Goal: Information Seeking & Learning: Learn about a topic

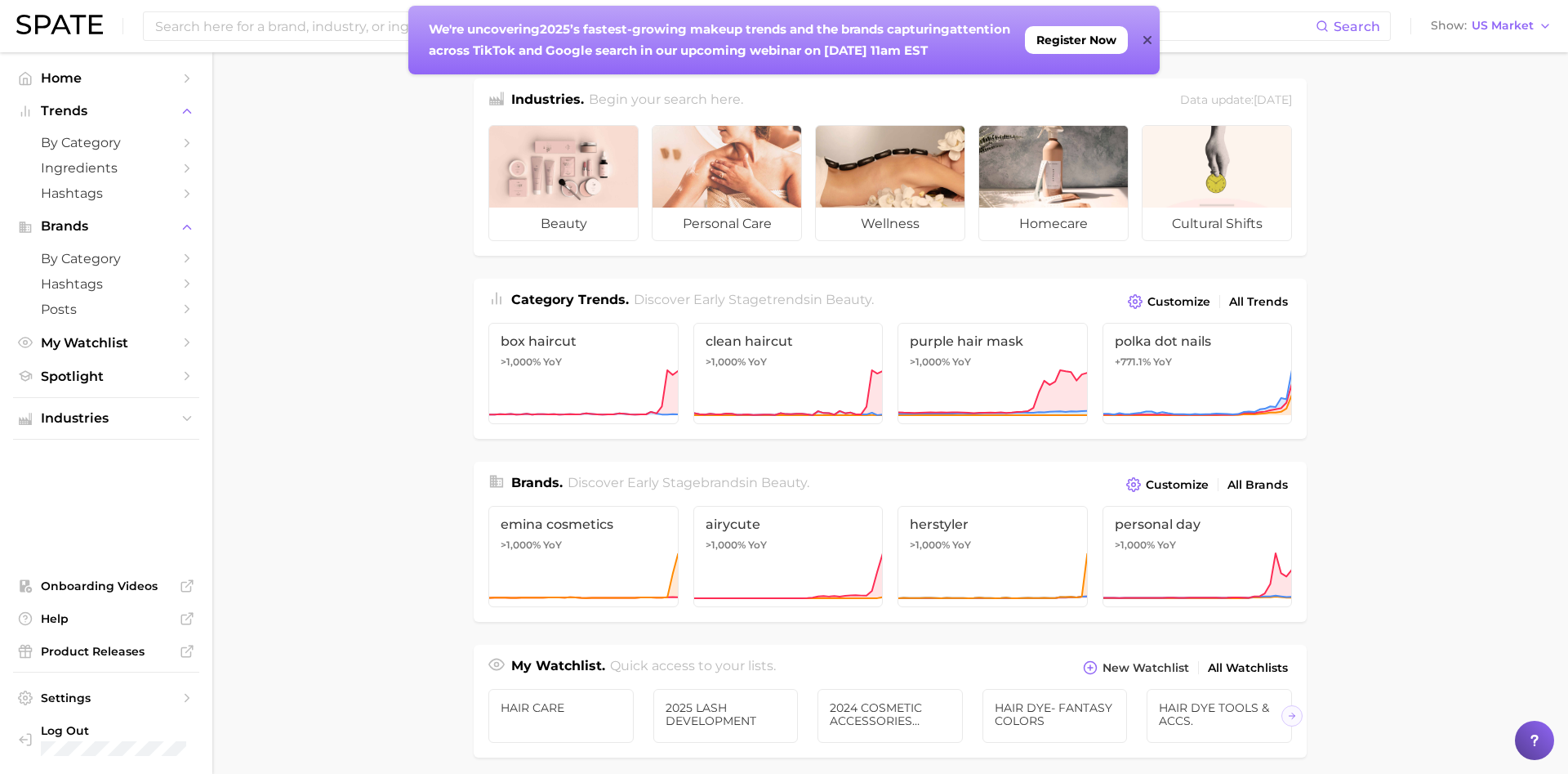
click at [259, 79] on main "Industries. Begin your search here. Data update: [DATE] beauty personal care we…" at bounding box center [890, 690] width 1356 height 1276
click at [1150, 35] on icon at bounding box center [1148, 40] width 8 height 13
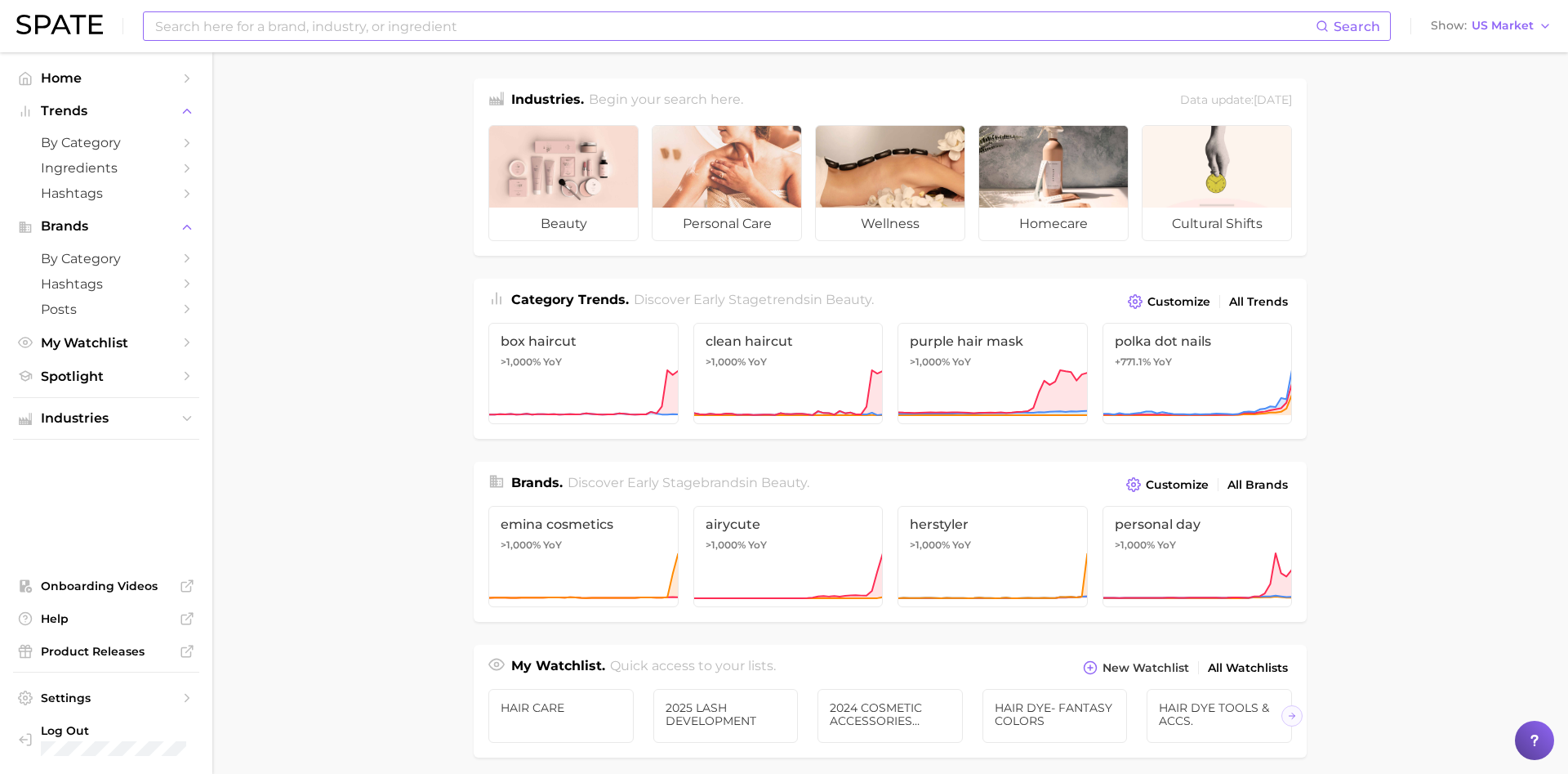
click at [961, 33] on input at bounding box center [735, 26] width 1163 height 28
type input "gel x nails"
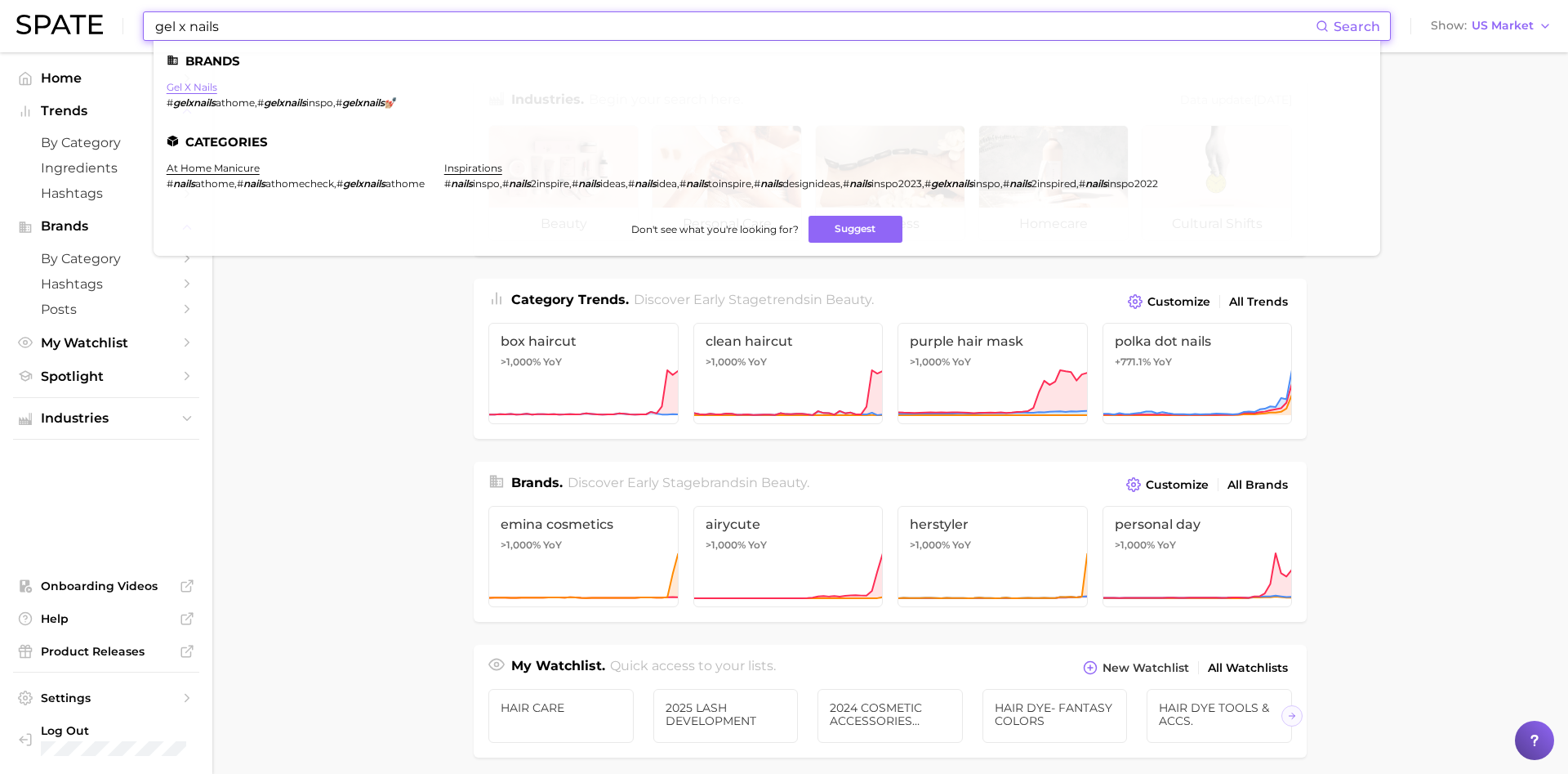
click at [180, 91] on link "gel x nails" at bounding box center [192, 87] width 51 height 12
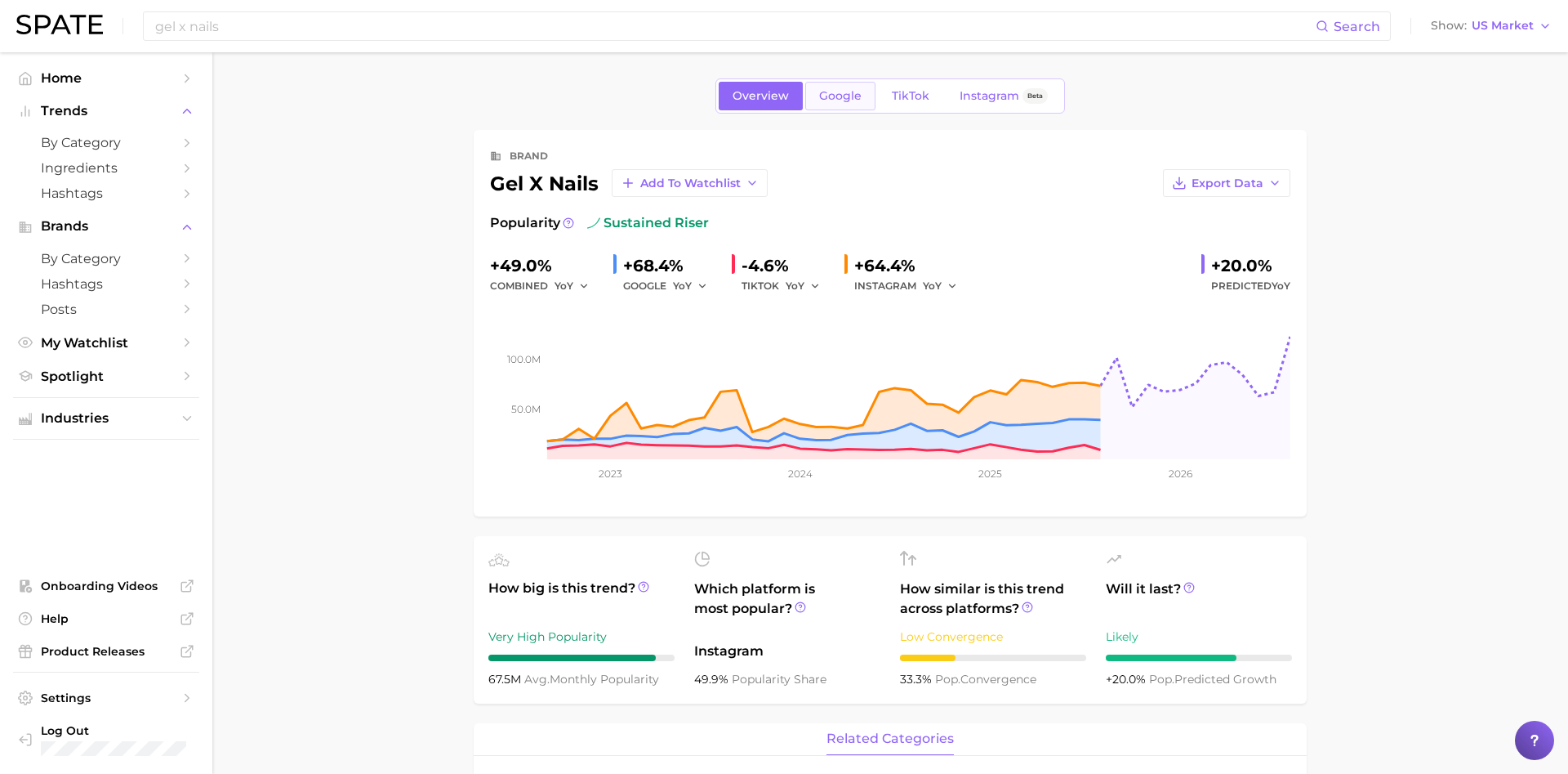
click at [848, 93] on span "Google" at bounding box center [840, 96] width 43 height 14
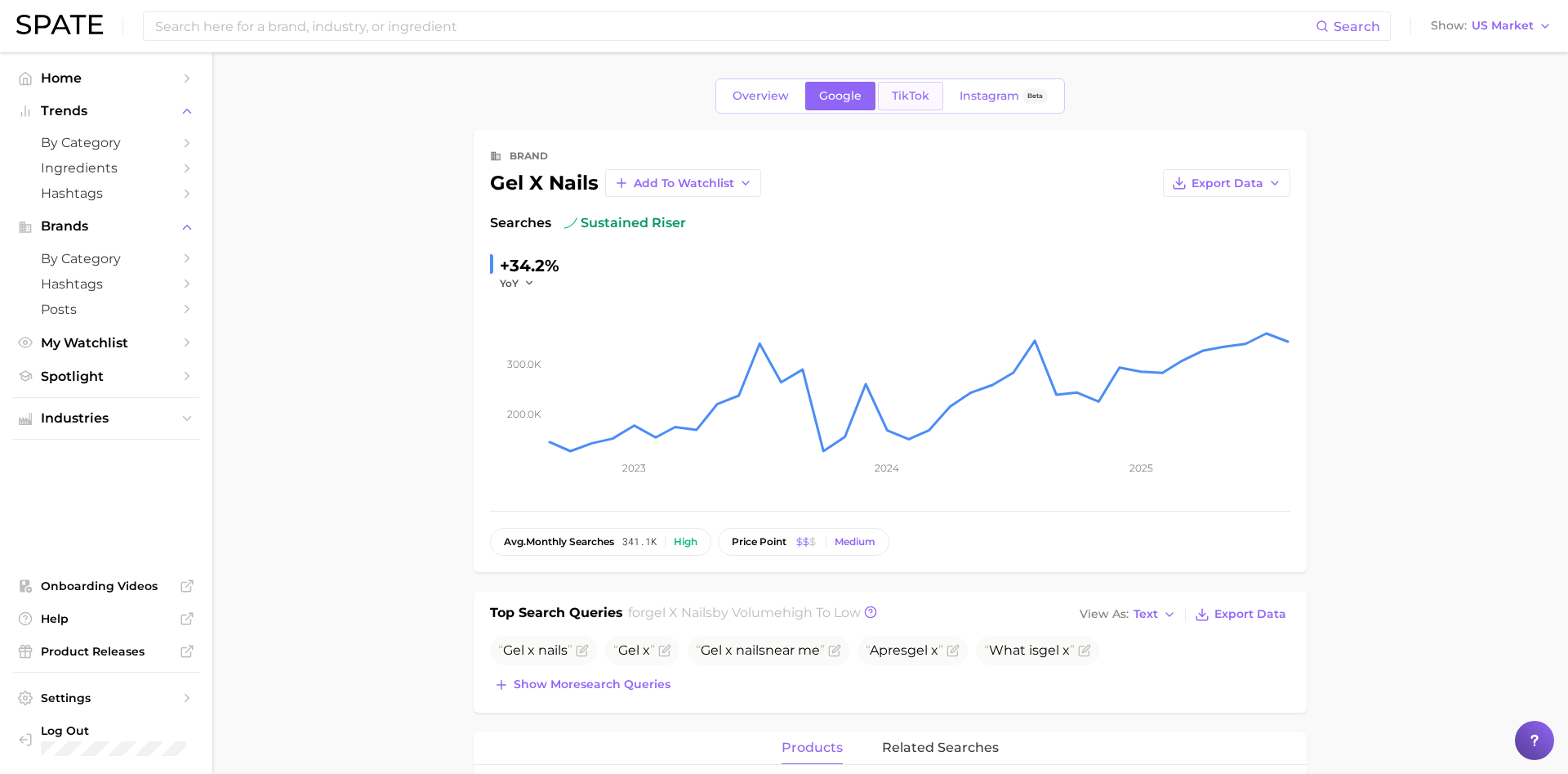
click at [901, 95] on span "TikTok" at bounding box center [911, 96] width 38 height 14
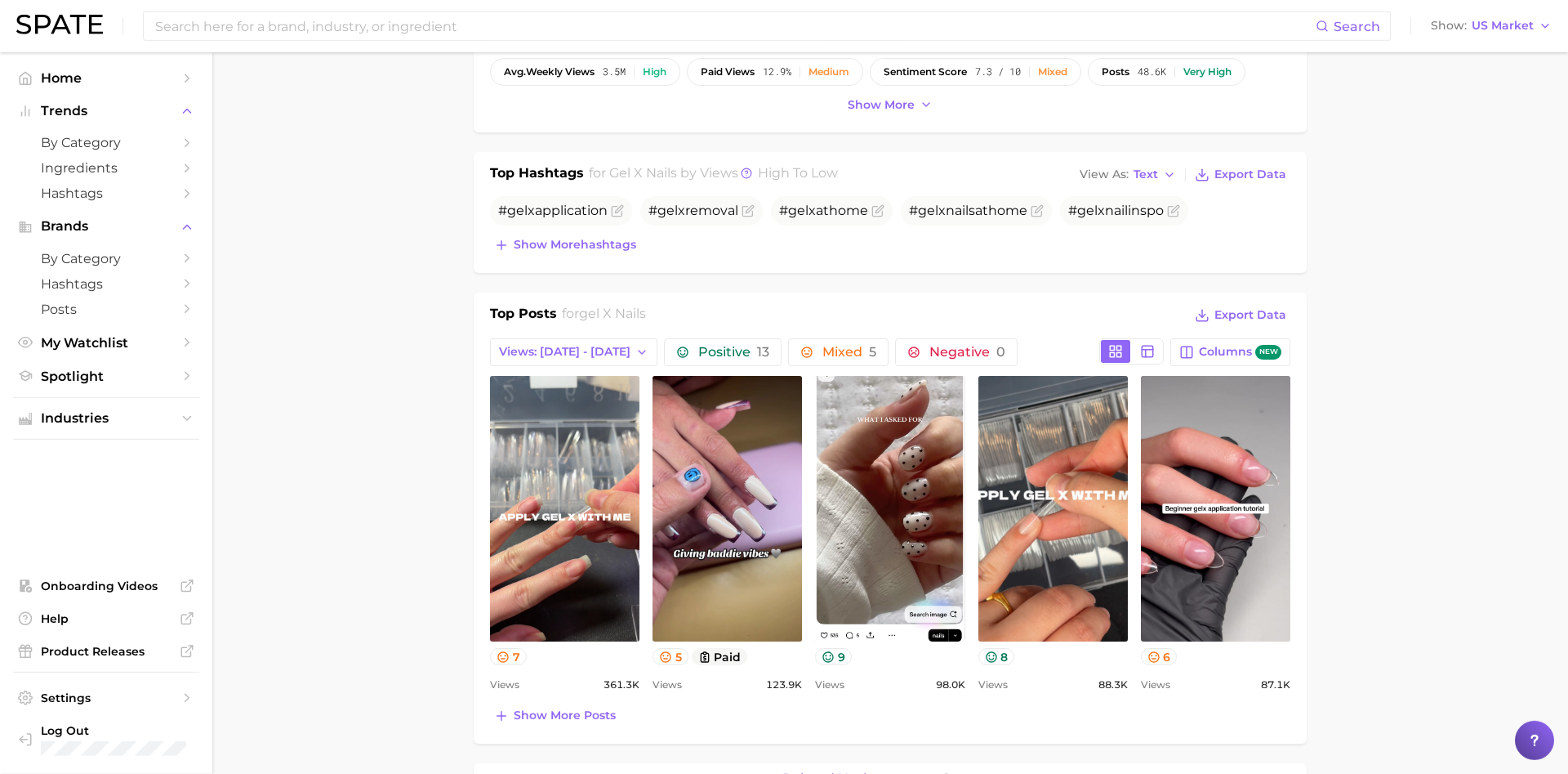
scroll to position [583, 0]
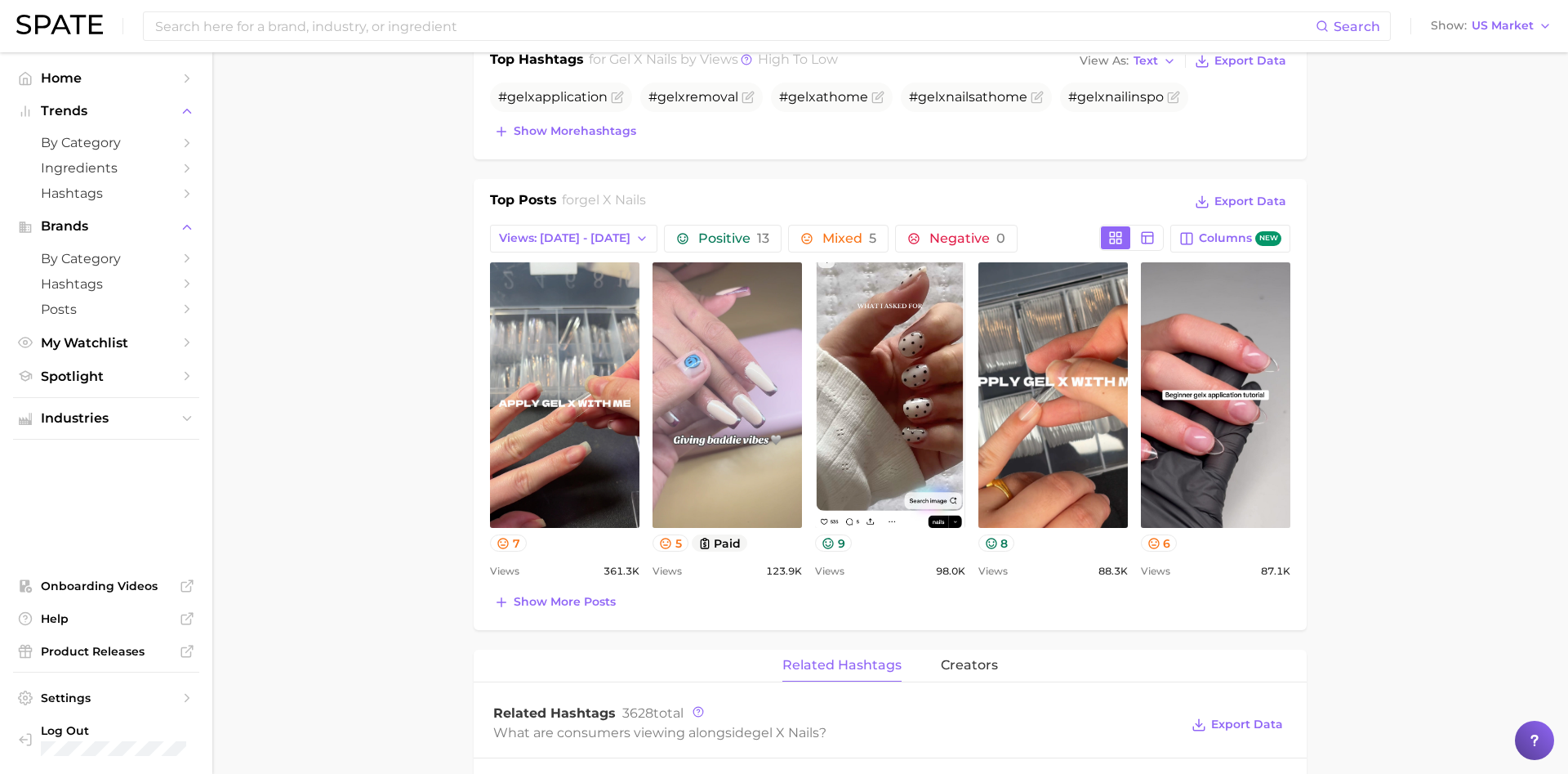
click at [705, 360] on link "view post on TikTok" at bounding box center [728, 395] width 150 height 266
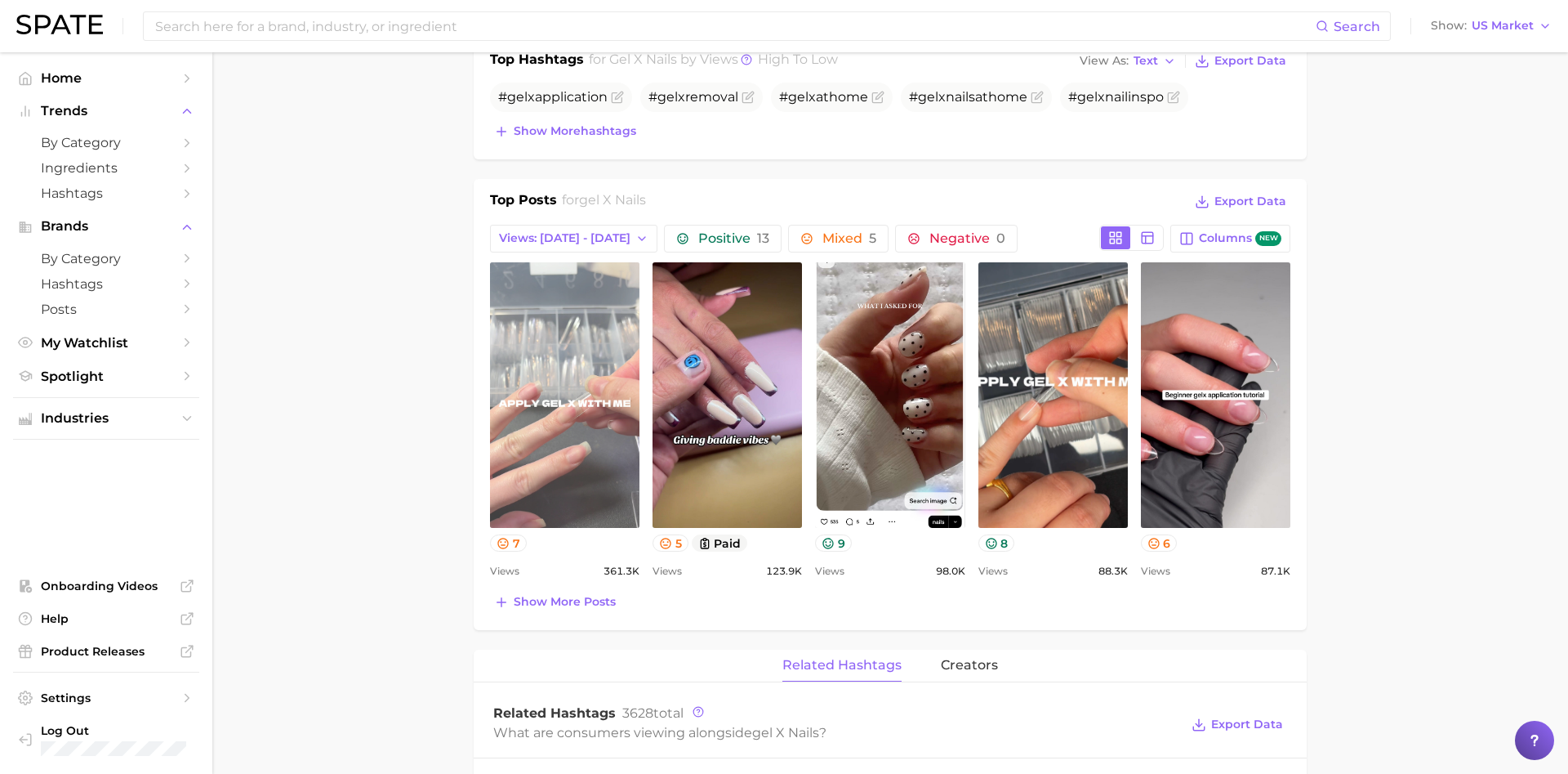
click at [602, 371] on link "view post on TikTok" at bounding box center [565, 395] width 150 height 266
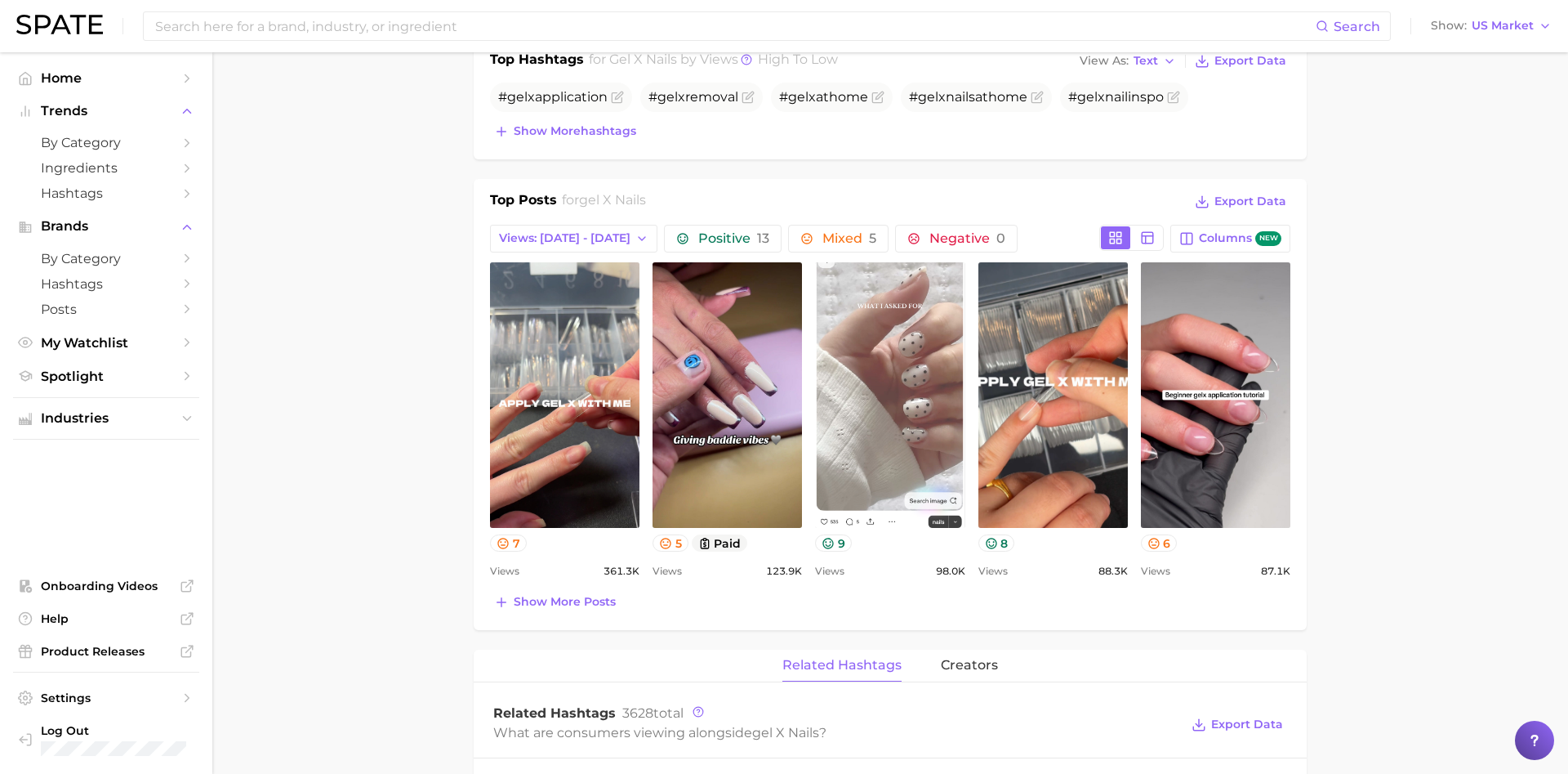
click at [865, 321] on link "view post on TikTok" at bounding box center [890, 395] width 150 height 266
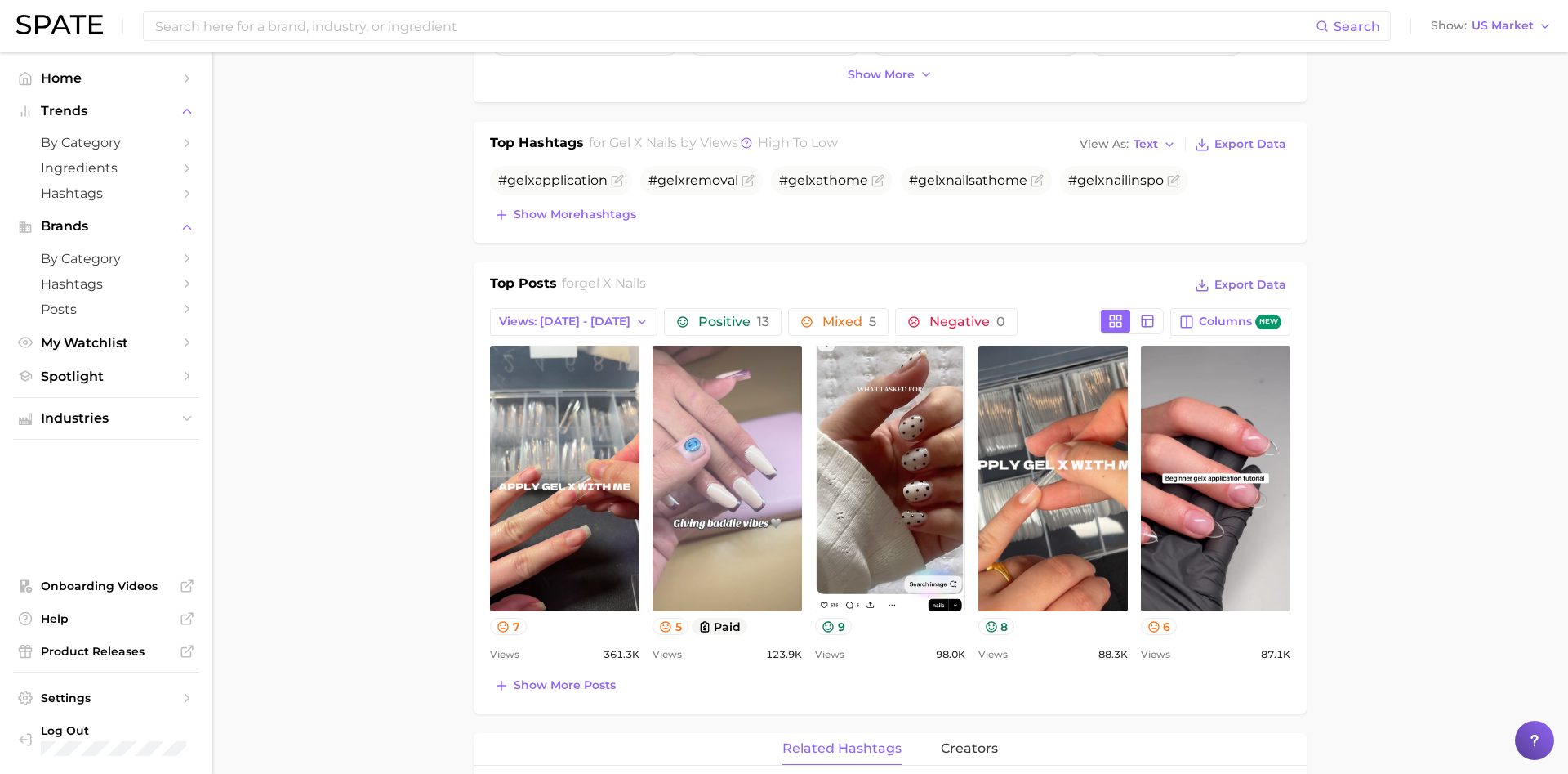
scroll to position [0, 0]
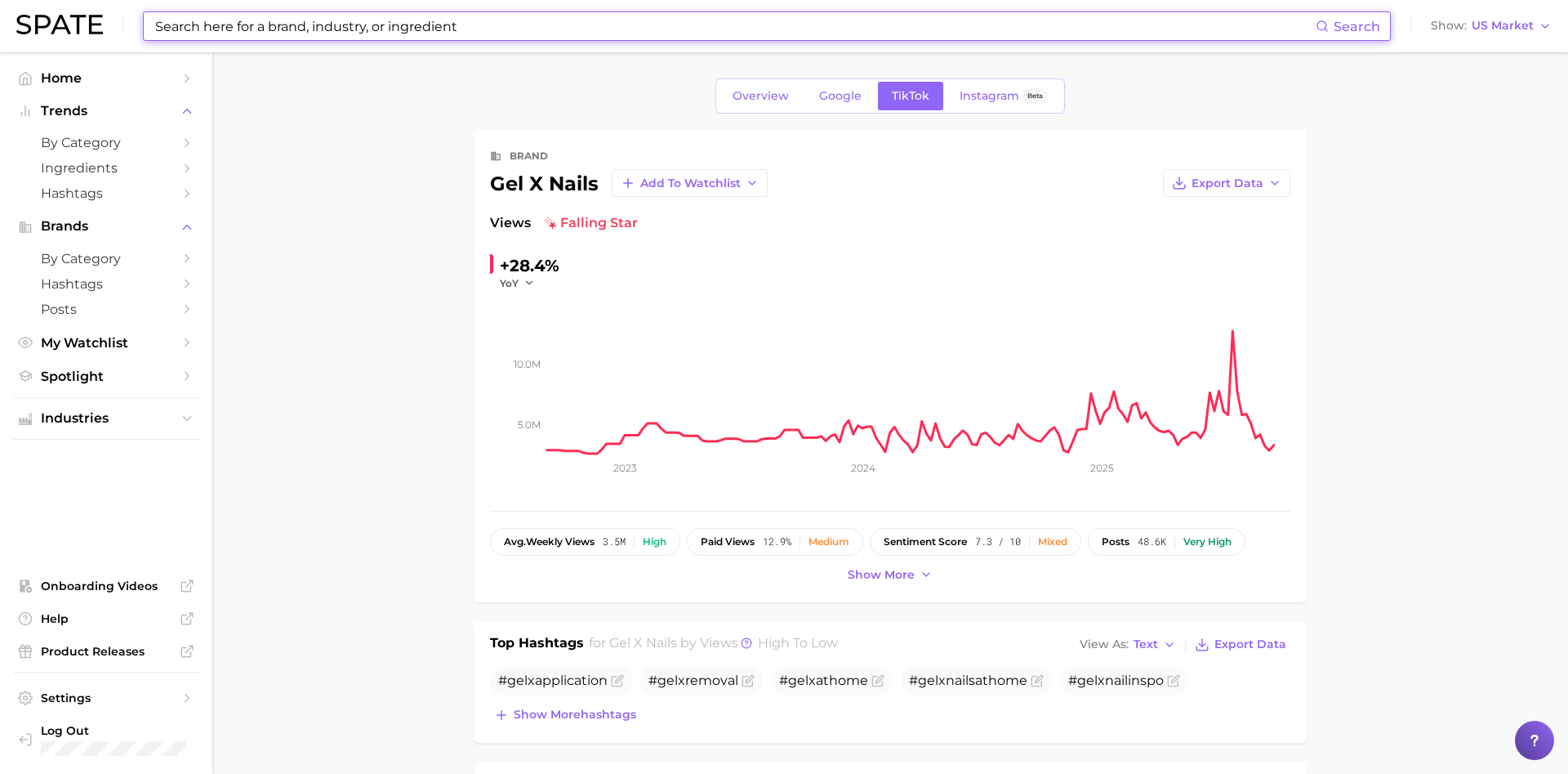
click at [464, 13] on input at bounding box center [735, 26] width 1163 height 28
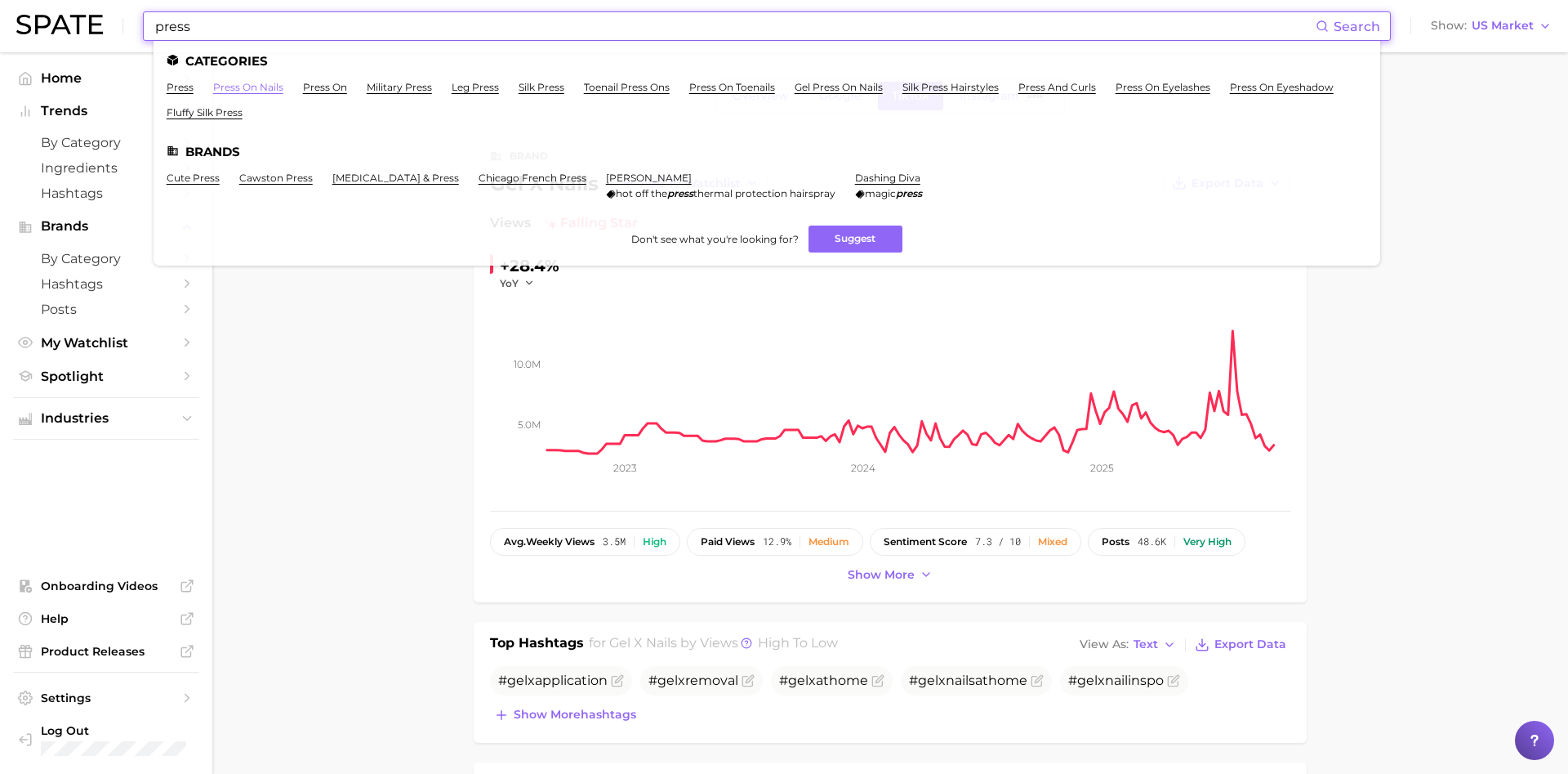
type input "press"
click at [263, 88] on link "press on nails" at bounding box center [249, 87] width 70 height 12
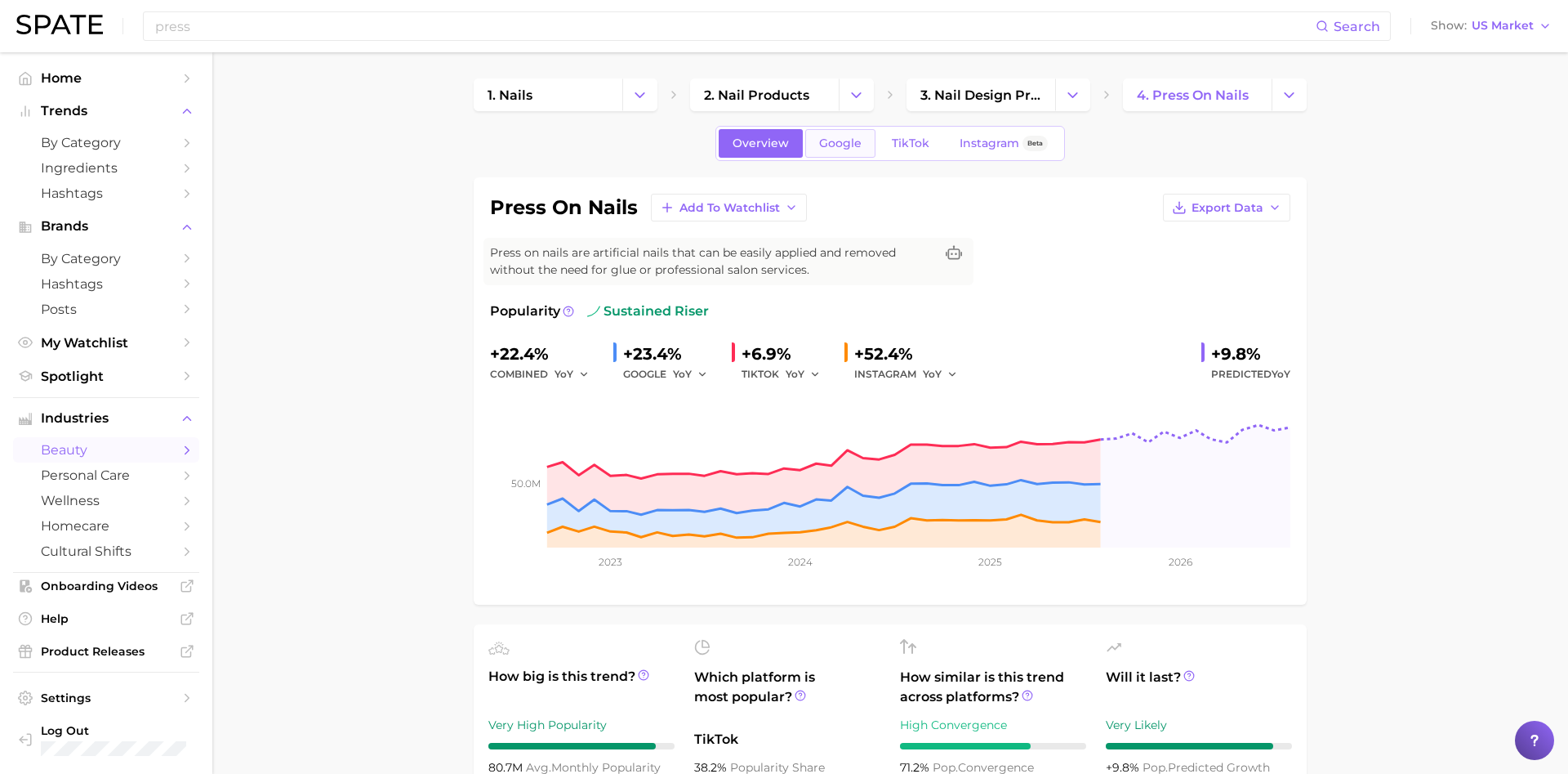
click at [839, 129] on link "Google" at bounding box center [840, 143] width 70 height 29
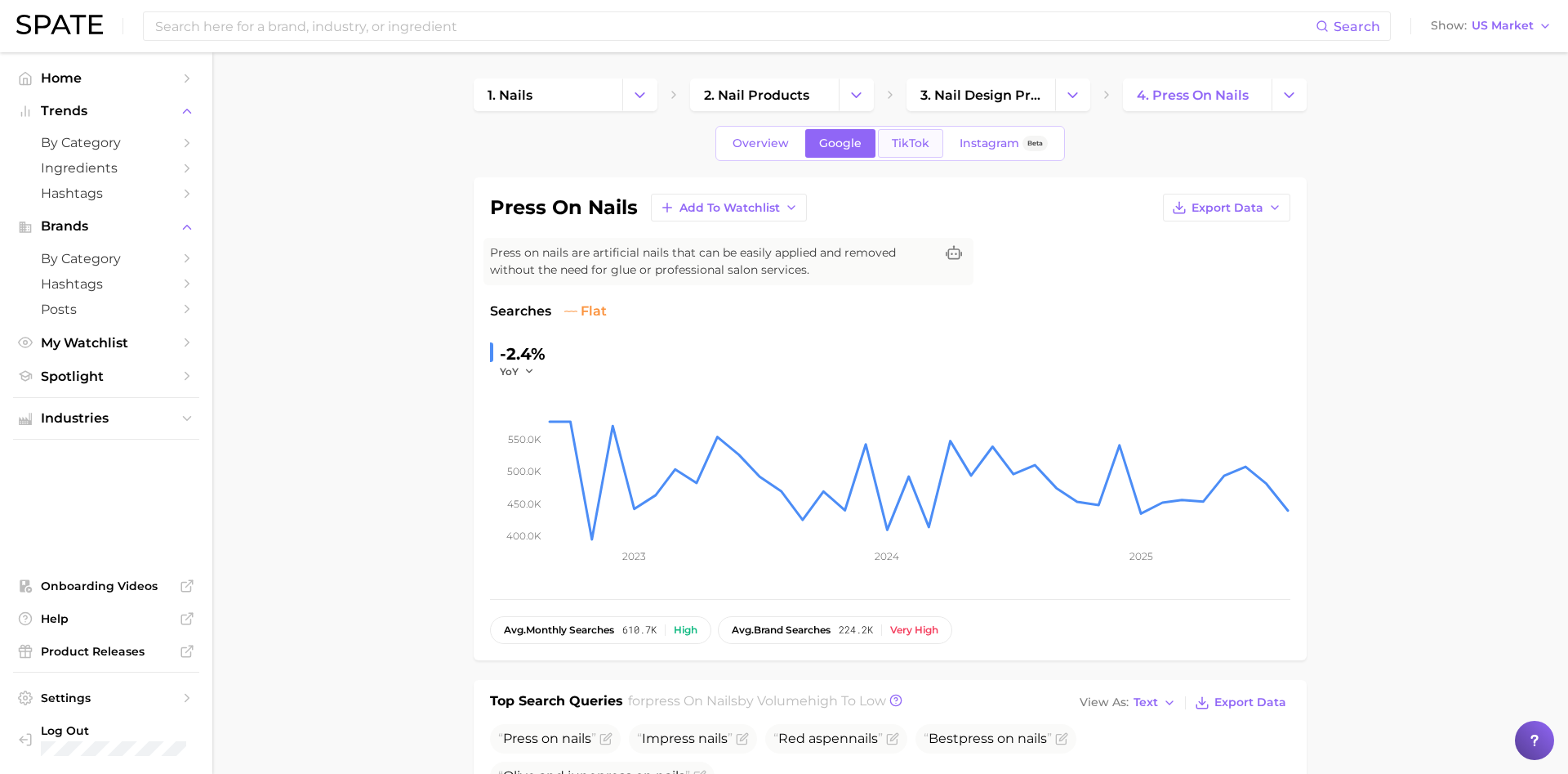
click at [923, 144] on span "TikTok" at bounding box center [911, 144] width 38 height 14
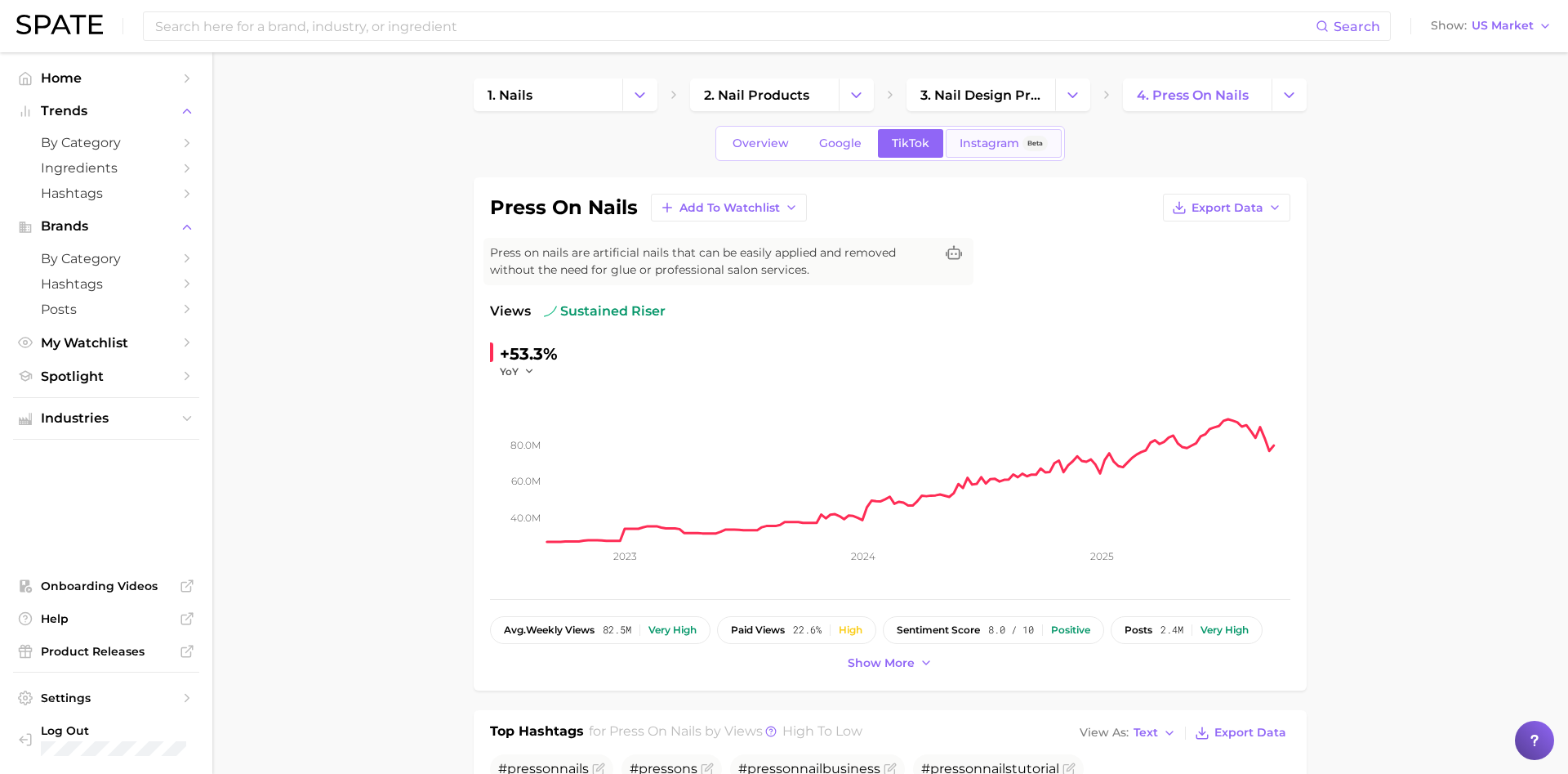
click at [983, 154] on link "Instagram Beta" at bounding box center [1004, 143] width 116 height 29
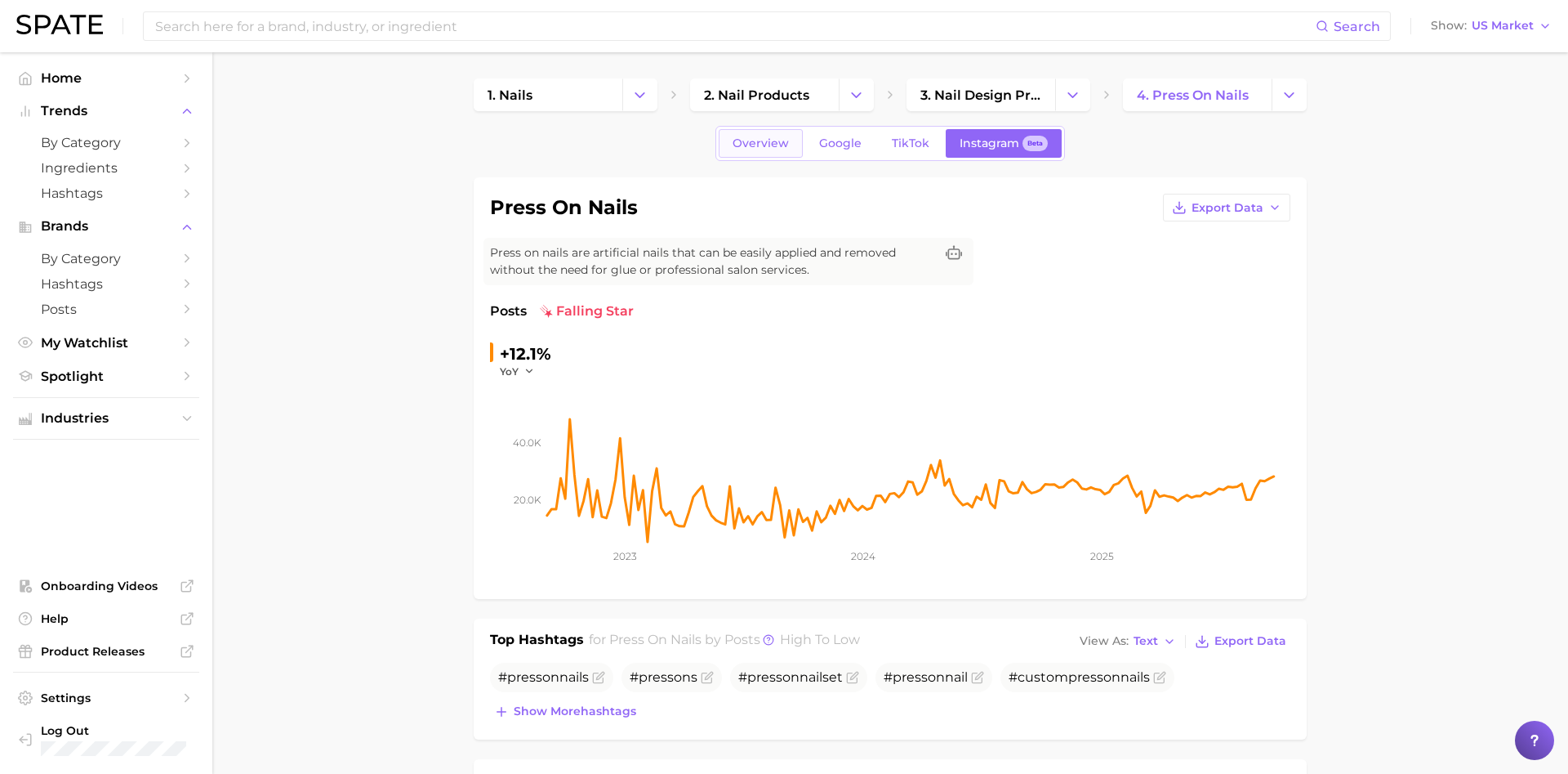
click at [774, 150] on span "Overview" at bounding box center [761, 144] width 56 height 14
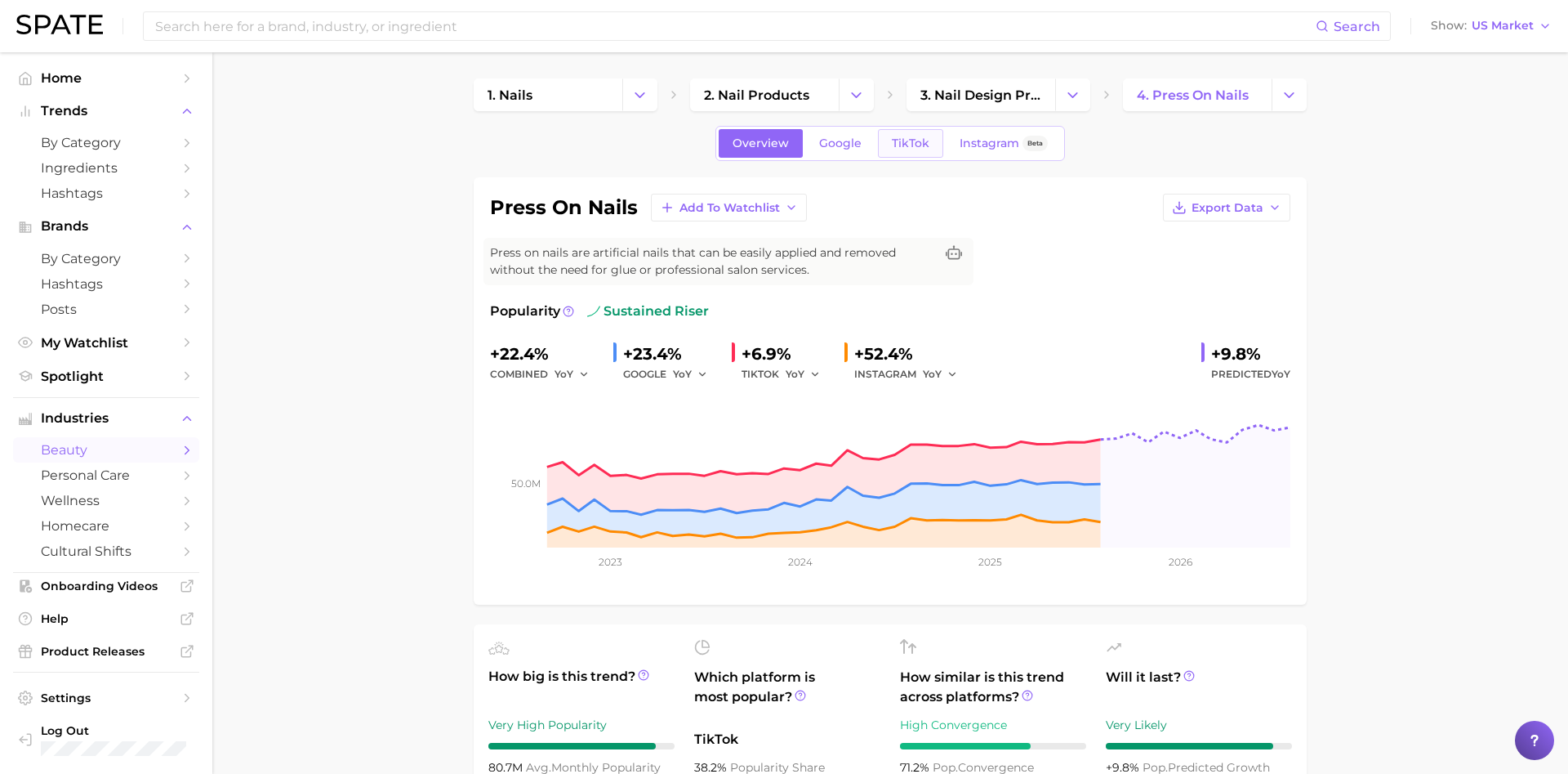
click at [908, 147] on span "TikTok" at bounding box center [911, 144] width 38 height 14
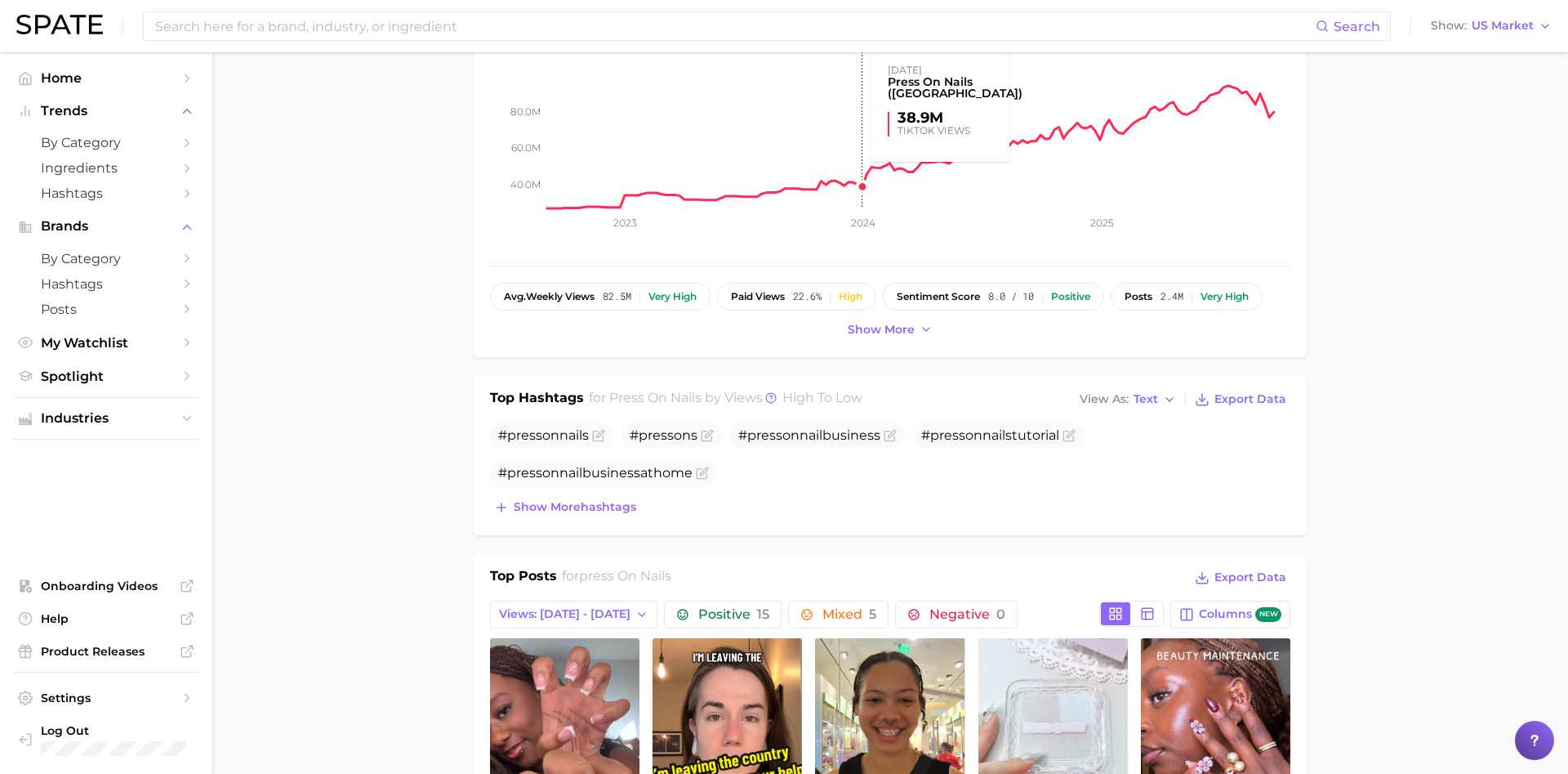
scroll to position [750, 0]
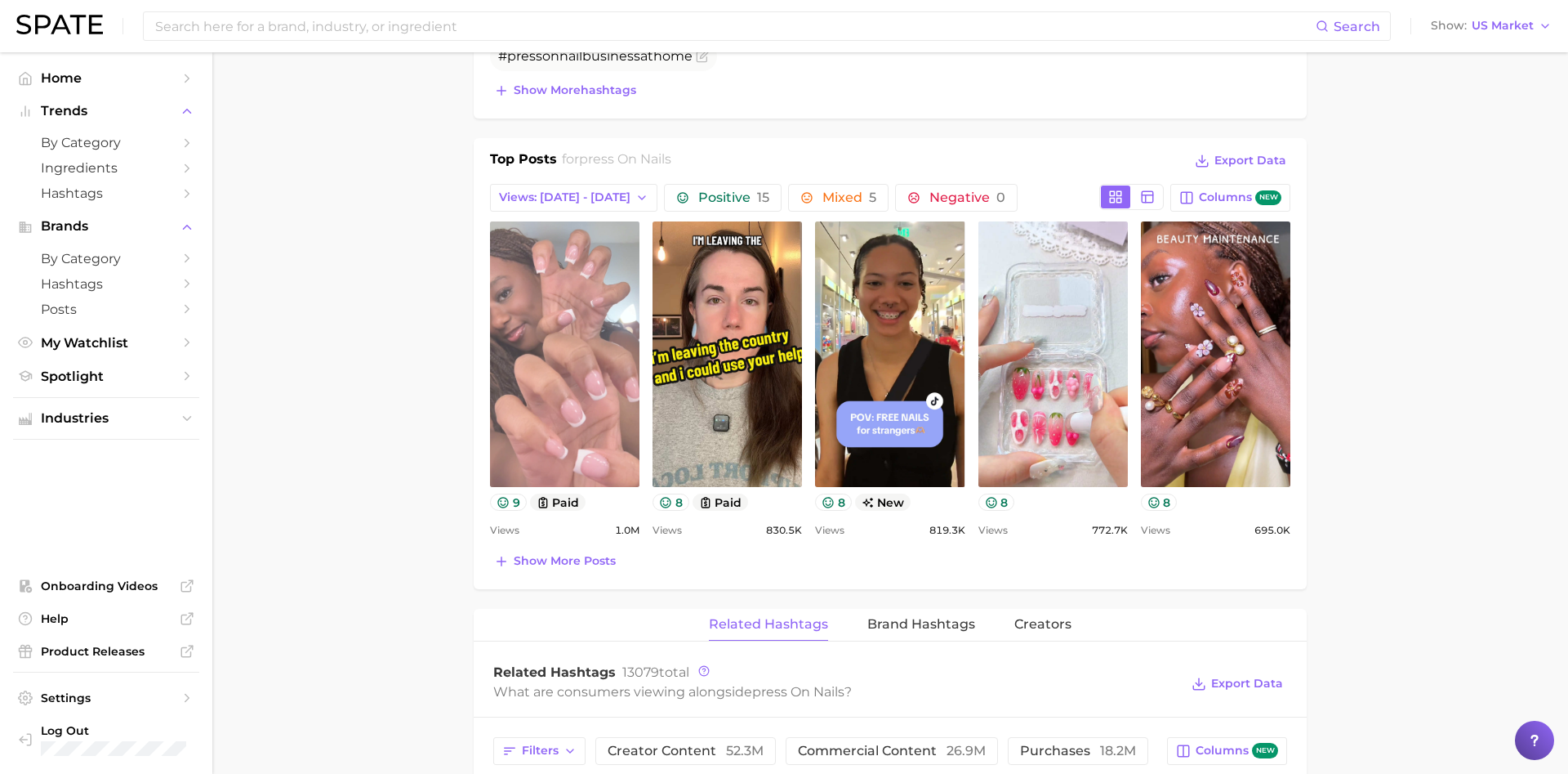
click at [555, 331] on link "view post on TikTok" at bounding box center [565, 355] width 150 height 266
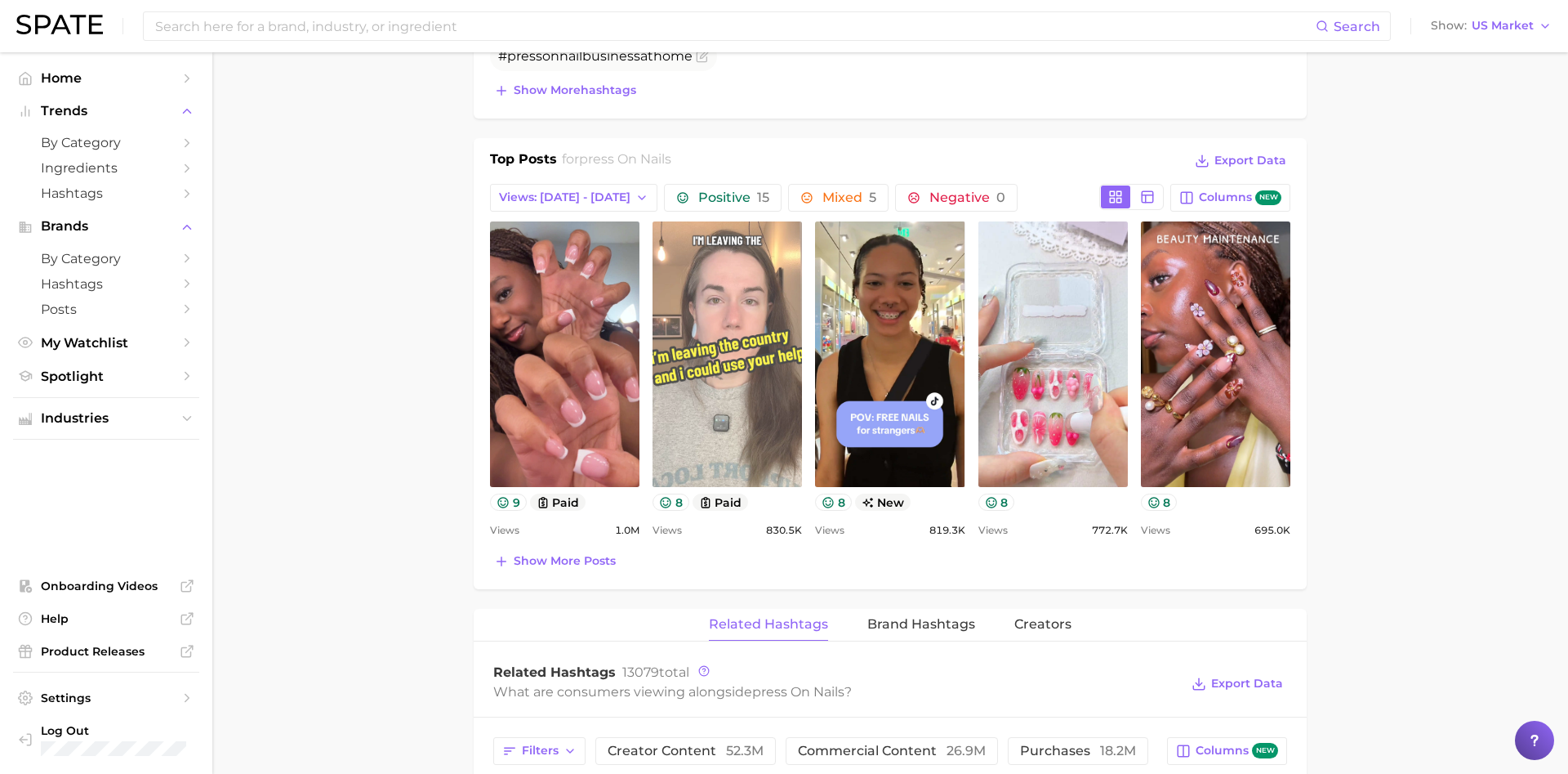
click at [772, 347] on link "view post on TikTok" at bounding box center [728, 355] width 150 height 266
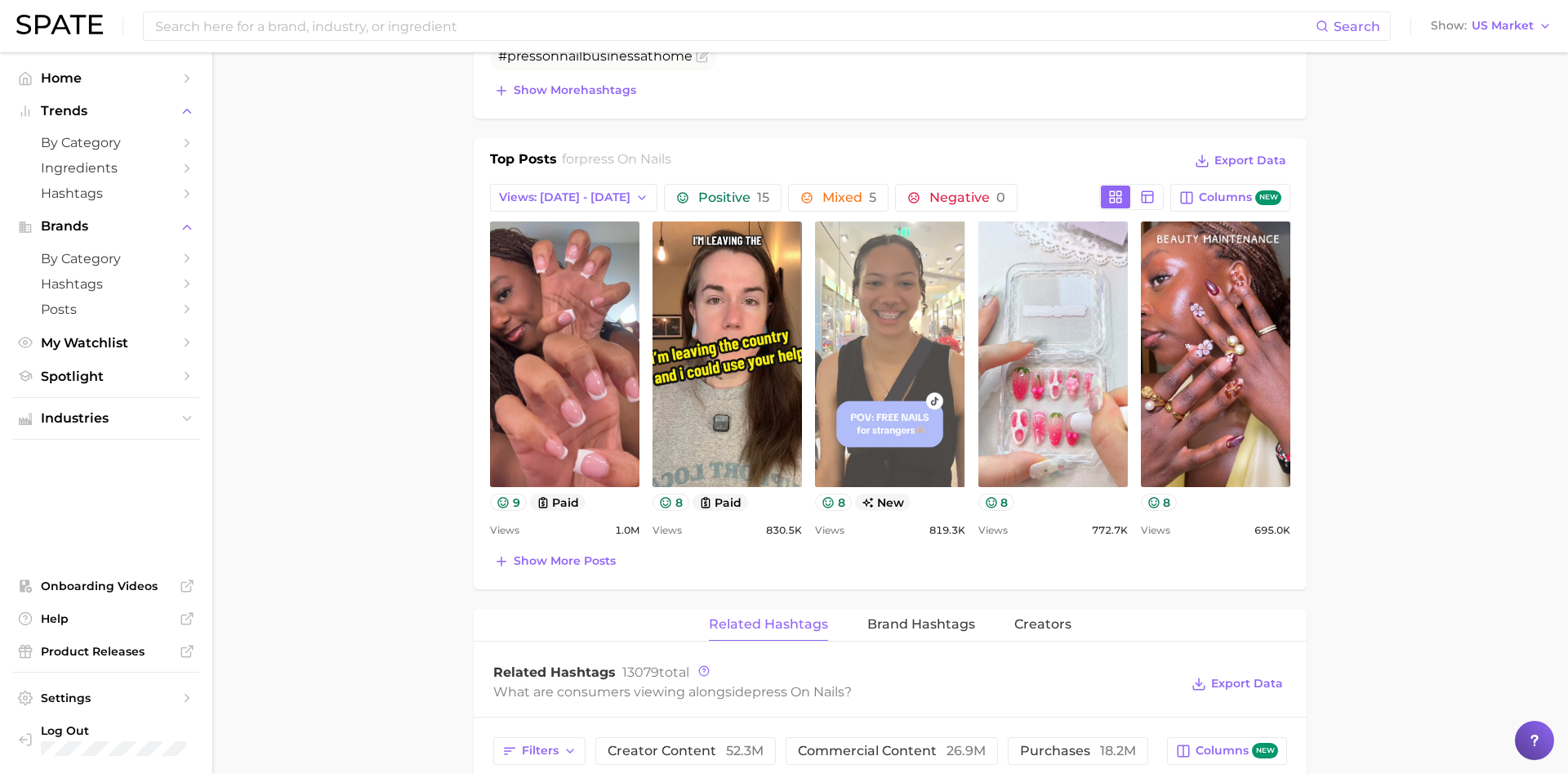
click at [897, 339] on link "view post on TikTok" at bounding box center [890, 355] width 150 height 266
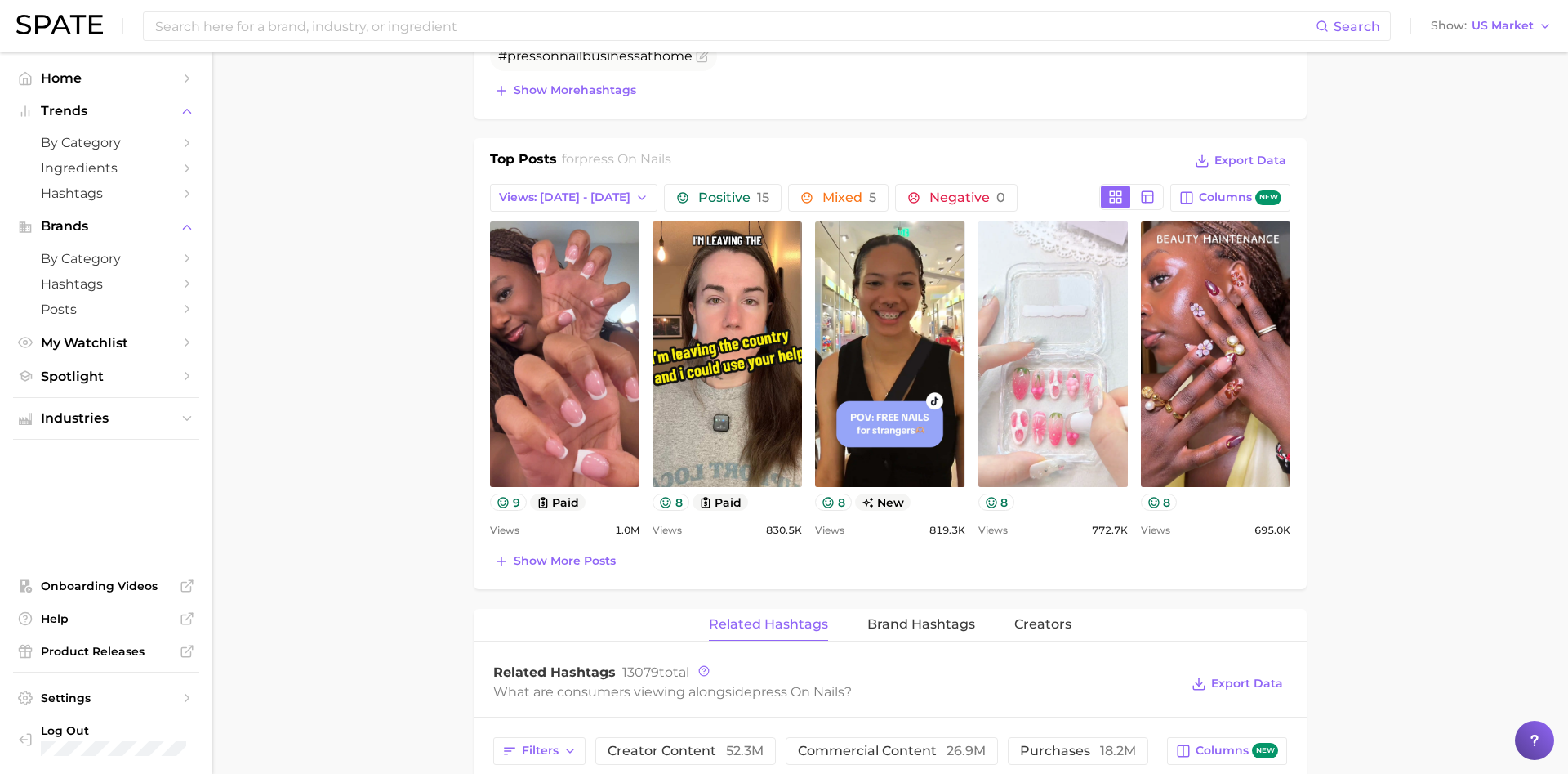
click at [1092, 368] on link "view post on TikTok" at bounding box center [1053, 355] width 150 height 266
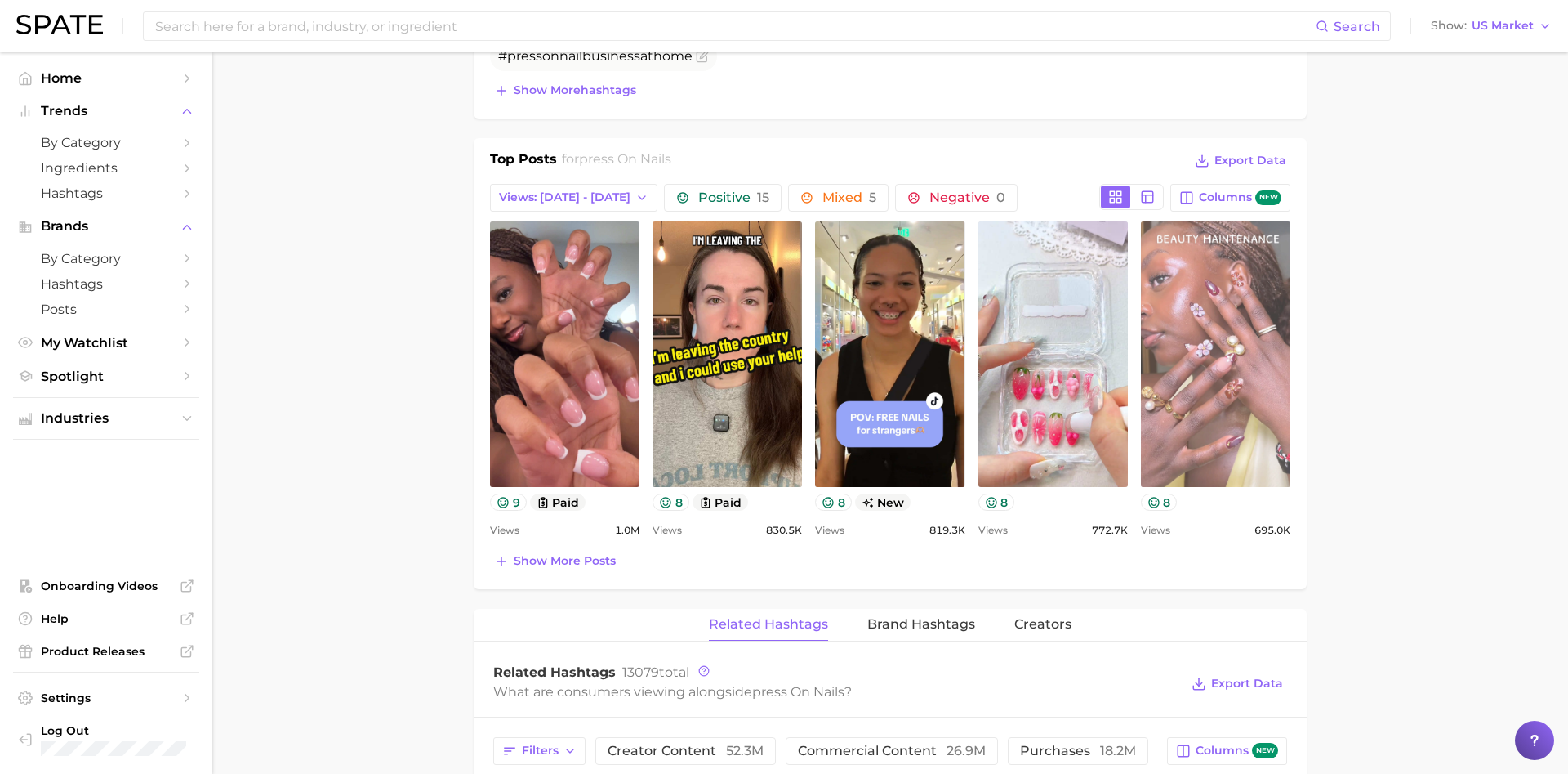
click at [1231, 344] on link "view post on TikTok" at bounding box center [1216, 355] width 150 height 266
